Goal: Information Seeking & Learning: Learn about a topic

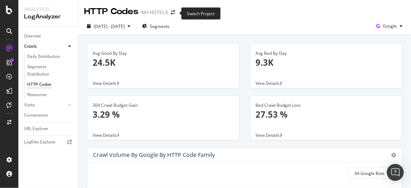
click at [171, 13] on span at bounding box center [173, 12] width 10 height 5
click at [174, 12] on icon "arrow-right-arrow-left" at bounding box center [173, 12] width 4 height 5
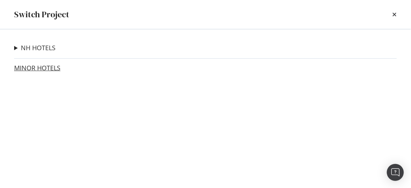
click at [48, 68] on link "MINOR HOTELS" at bounding box center [37, 67] width 46 height 7
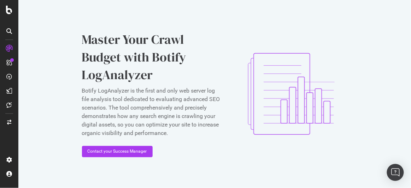
click at [8, 33] on icon at bounding box center [9, 31] width 6 height 6
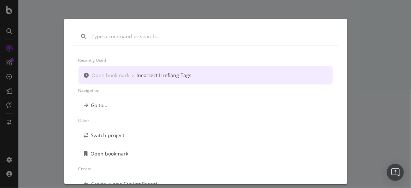
click at [411, 42] on div "Recently used Open bookmark › Incorrect Hreflang Tags Navigation Go to... Other…" at bounding box center [205, 94] width 411 height 188
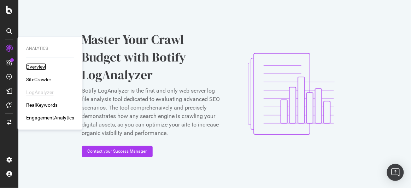
click at [37, 67] on div "Overview" at bounding box center [36, 66] width 20 height 7
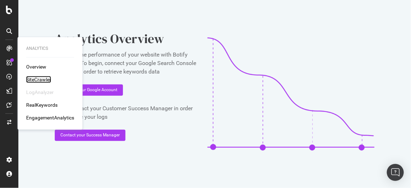
click at [30, 82] on div "SiteCrawler" at bounding box center [38, 79] width 25 height 7
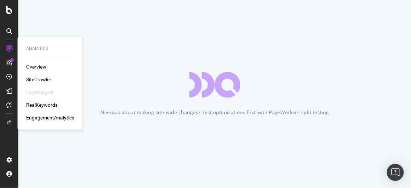
click at [30, 82] on div "SiteCrawler" at bounding box center [38, 79] width 25 height 7
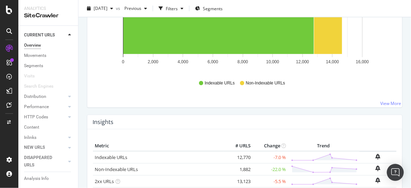
scroll to position [182, 0]
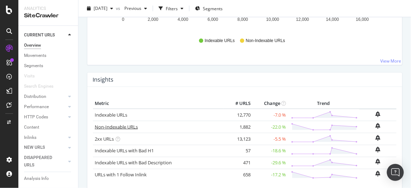
click at [131, 126] on link "Non-Indexable URLs" at bounding box center [116, 127] width 43 height 6
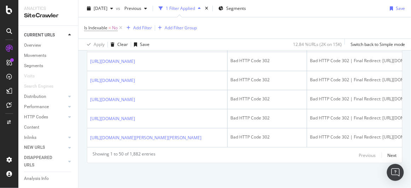
scroll to position [1414, 0]
click at [388, 155] on div "Next" at bounding box center [392, 155] width 9 height 6
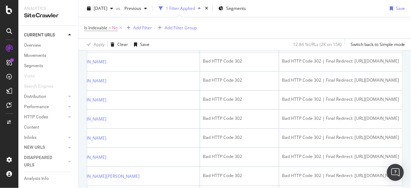
scroll to position [0, 53]
click at [36, 46] on div "Overview" at bounding box center [32, 45] width 17 height 7
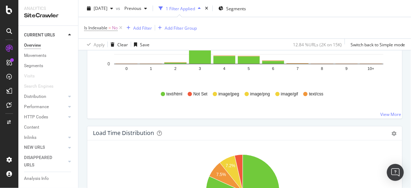
scroll to position [776, 0]
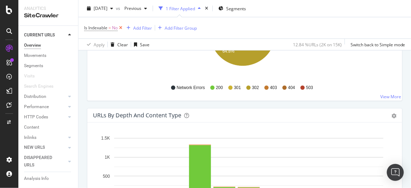
click at [119, 28] on icon at bounding box center [121, 27] width 6 height 7
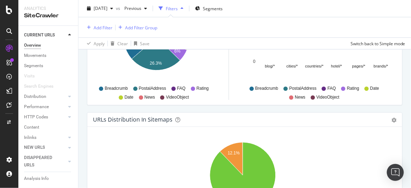
scroll to position [1425, 0]
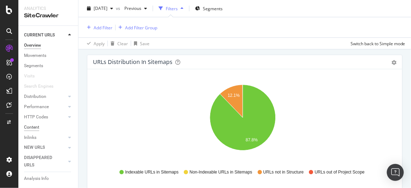
click at [30, 128] on div "Content" at bounding box center [31, 127] width 15 height 7
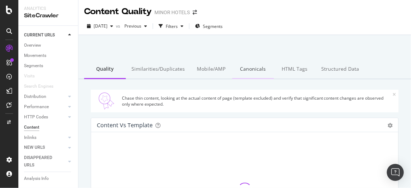
click at [252, 72] on div "Canonicals" at bounding box center [253, 69] width 42 height 19
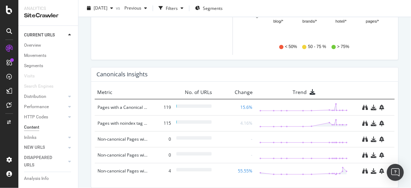
scroll to position [366, 0]
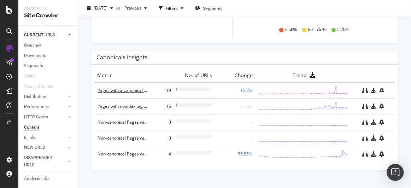
click at [124, 89] on div "Pages with a Canonical Not Equal" at bounding box center [123, 90] width 51 height 7
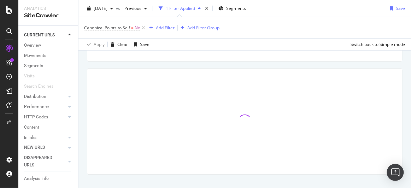
scroll to position [108, 0]
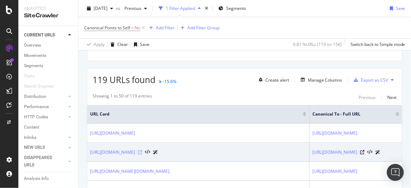
click at [142, 151] on icon at bounding box center [140, 152] width 4 height 4
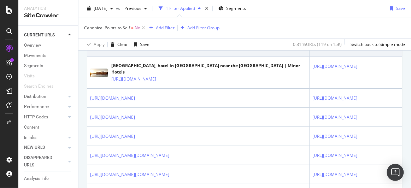
scroll to position [577, 0]
